Goal: Information Seeking & Learning: Learn about a topic

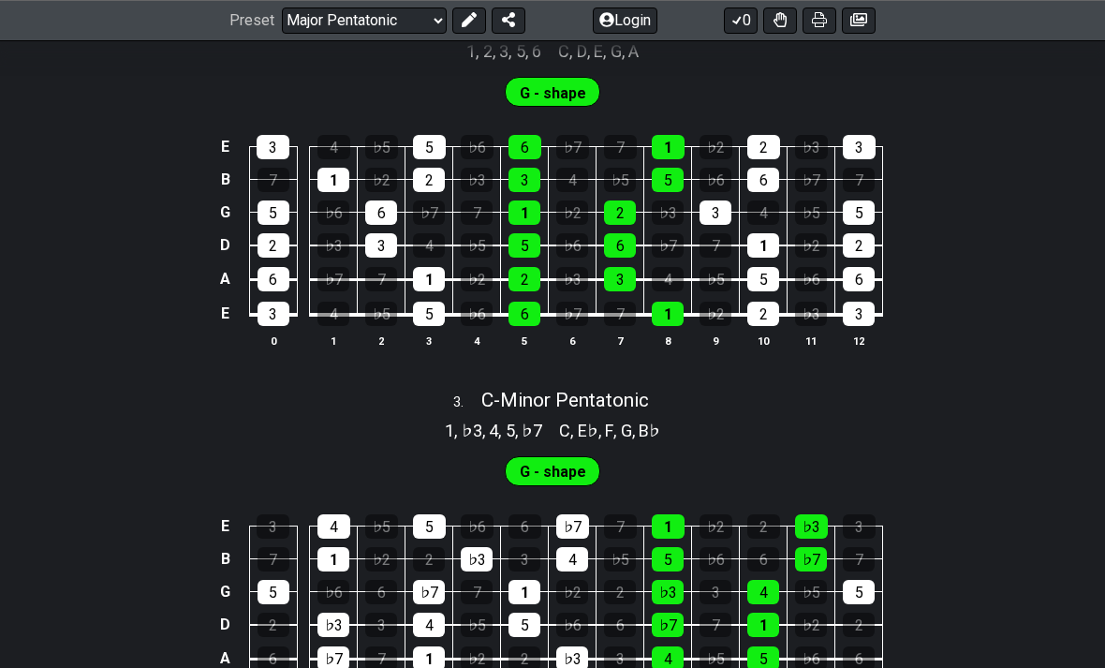
scroll to position [1197, 0]
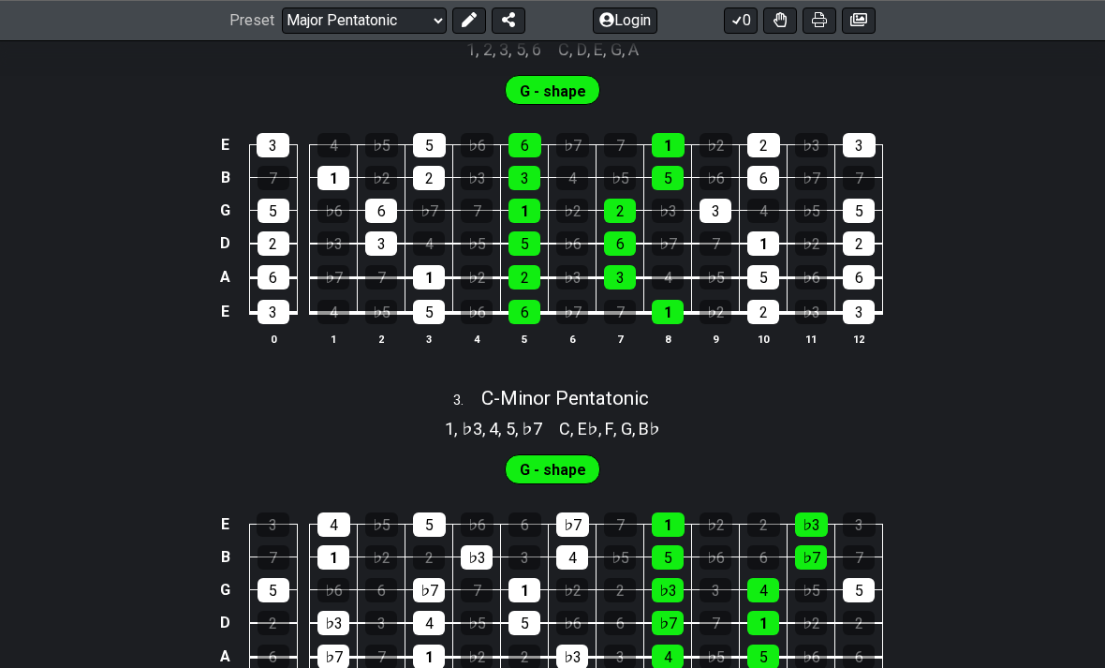
scroll to position [1198, 0]
click at [525, 645] on div "2" at bounding box center [525, 656] width 32 height 24
click at [527, 655] on div "2" at bounding box center [525, 656] width 32 height 24
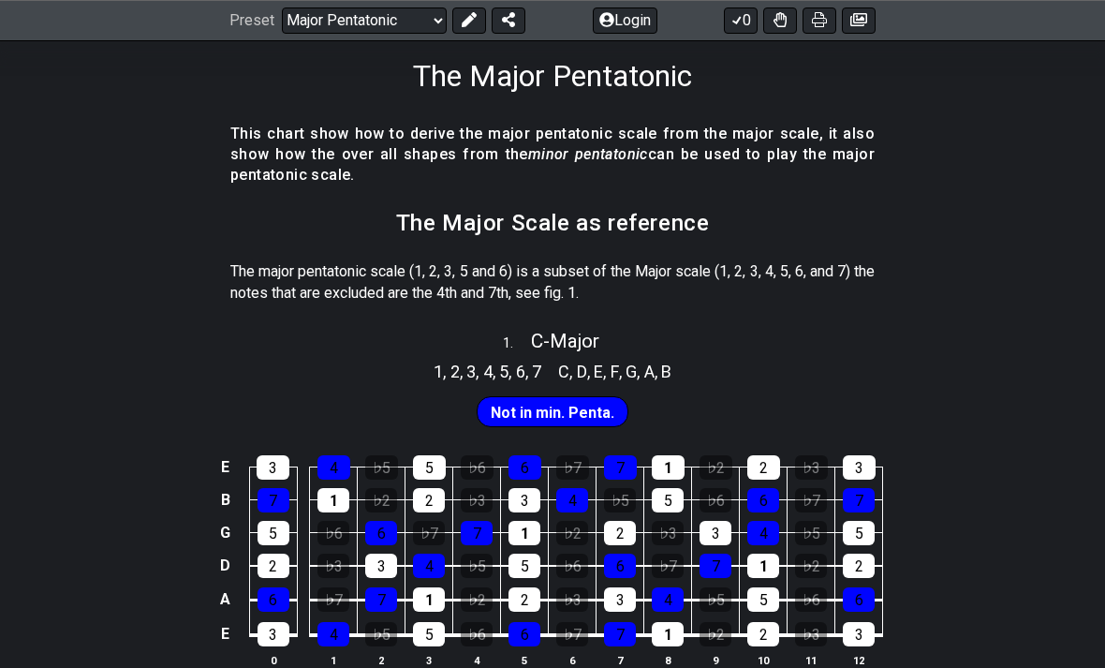
scroll to position [300, 0]
click at [581, 413] on span "Not in min. Penta." at bounding box center [553, 412] width 124 height 27
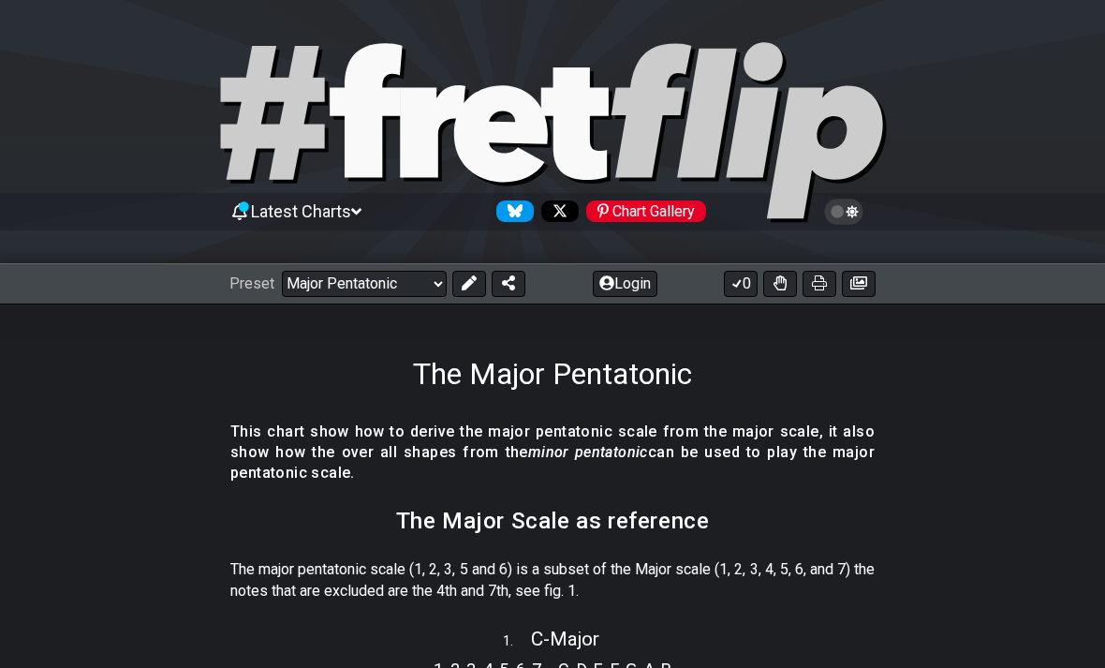
scroll to position [0, 0]
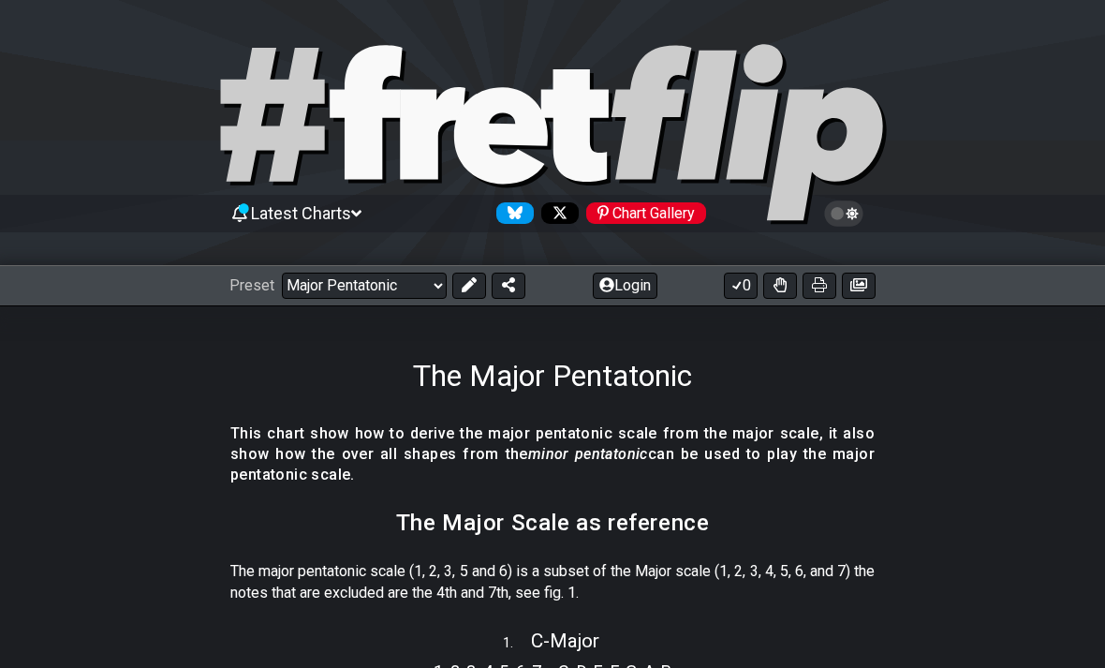
click at [433, 289] on select "Welcome to #fretflip! Initial Preset Custom Preset Minor Pentatonic Major Penta…" at bounding box center [364, 286] width 165 height 26
click at [438, 290] on select "Welcome to #fretflip! Initial Preset Custom Preset Minor Pentatonic Major Penta…" at bounding box center [364, 286] width 165 height 26
click at [441, 282] on select "Welcome to #fretflip! Initial Preset Custom Preset Minor Pentatonic Major Penta…" at bounding box center [364, 286] width 165 height 26
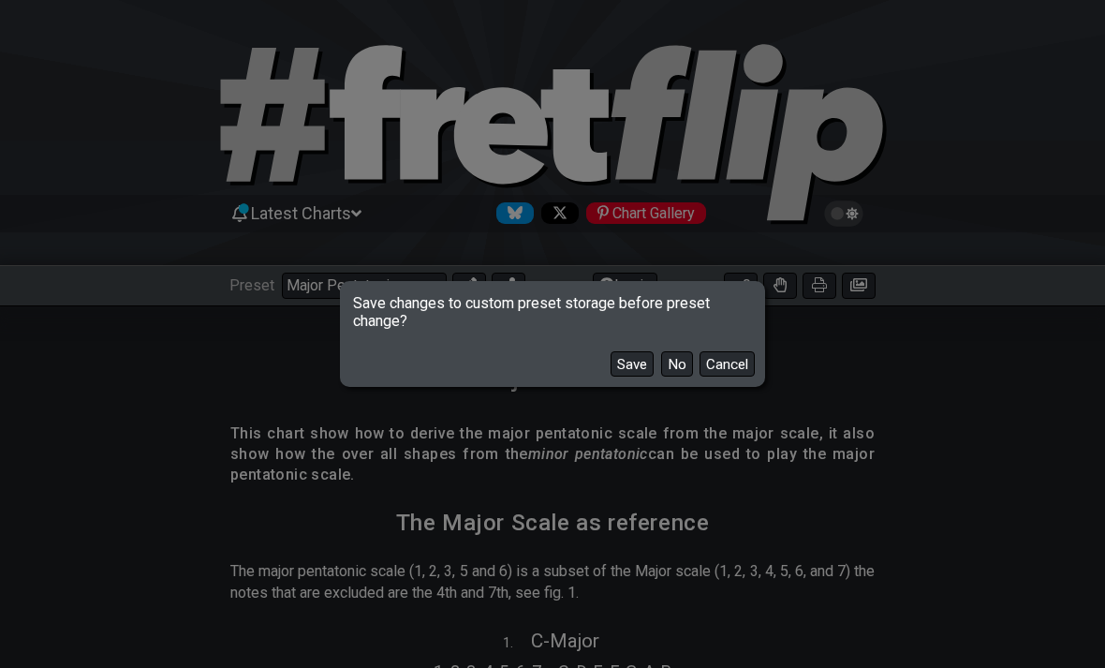
click at [684, 376] on button "No" at bounding box center [677, 363] width 32 height 25
select select "/minor-pentatonic"
select select "C"
